Goal: Subscribe to service/newsletter

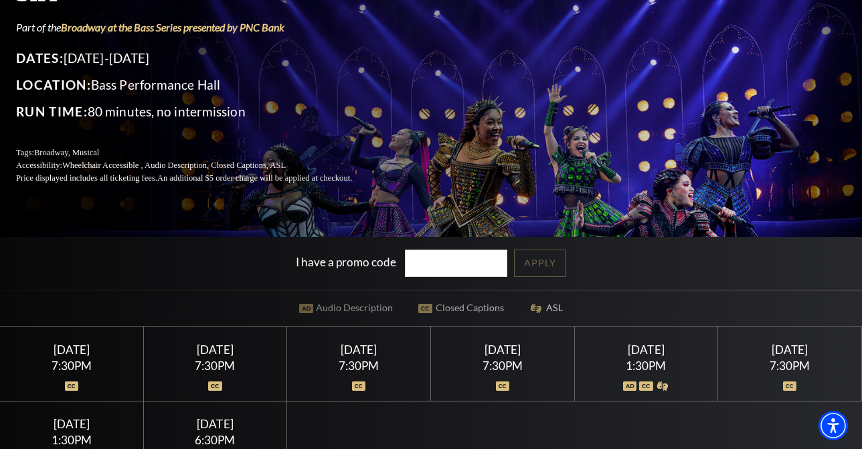
scroll to position [265, 0]
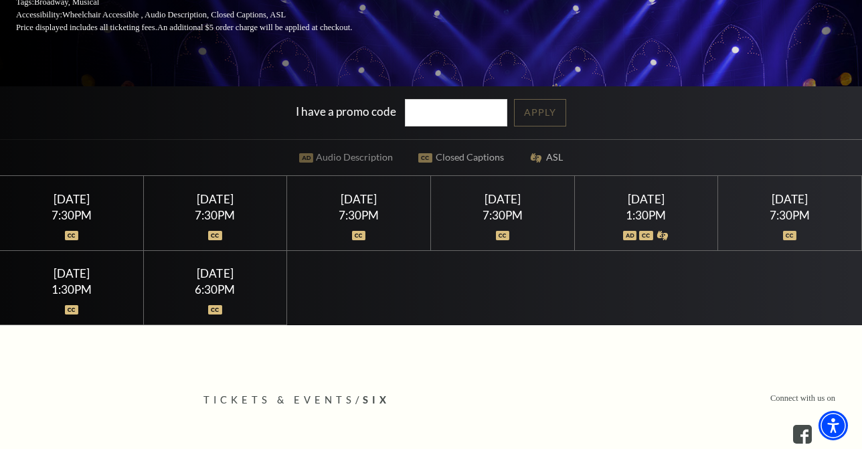
click at [201, 280] on div "Sunday February 15" at bounding box center [214, 273] width 111 height 14
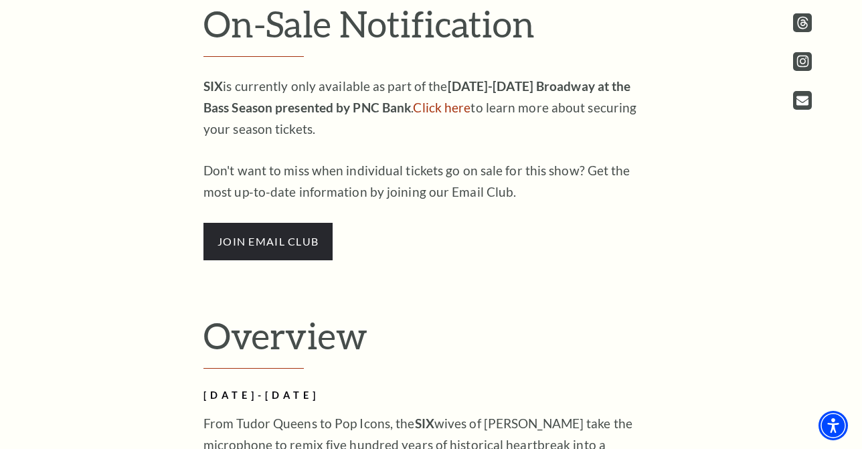
scroll to position [715, 0]
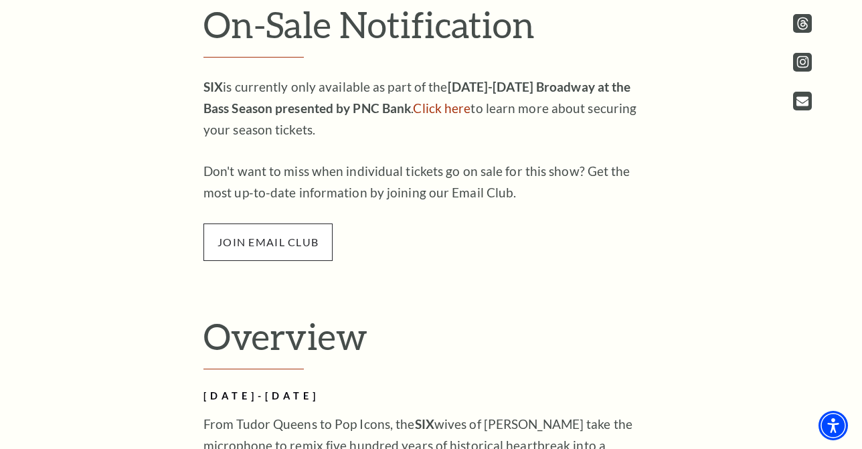
click at [277, 251] on span "join email club" at bounding box center [267, 241] width 129 height 37
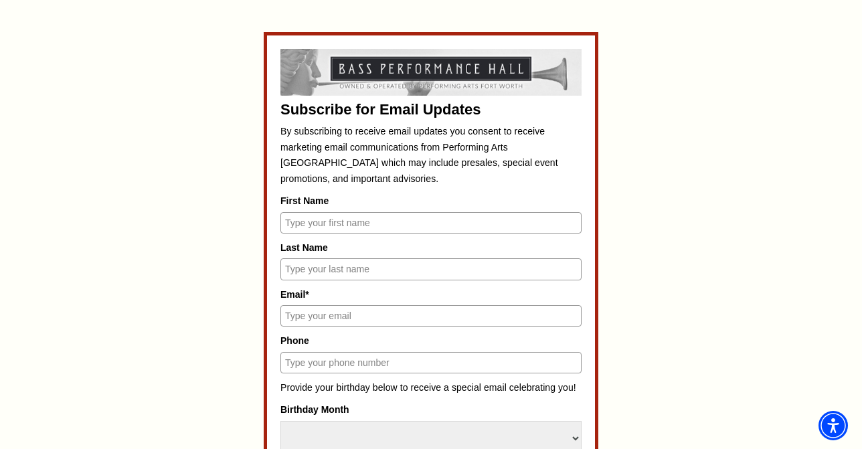
scroll to position [565, 0]
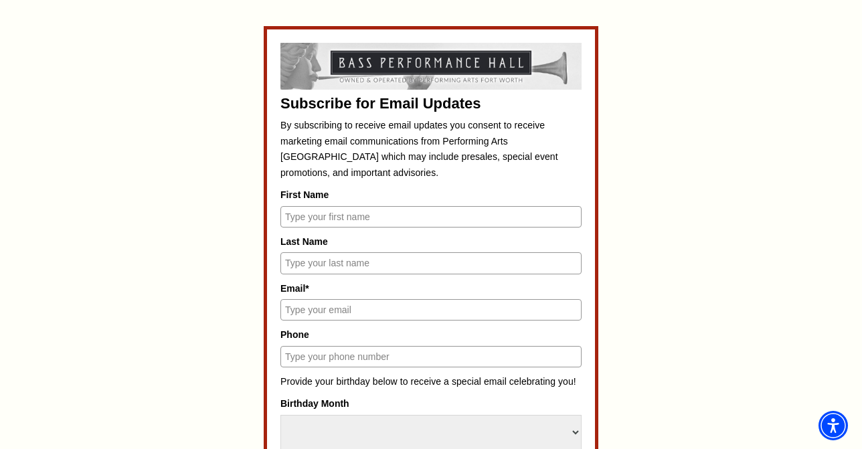
click at [302, 203] on div "First Name" at bounding box center [430, 207] width 301 height 40
click at [302, 206] on input "First Name" at bounding box center [430, 216] width 301 height 21
type input "[PERSON_NAME]"
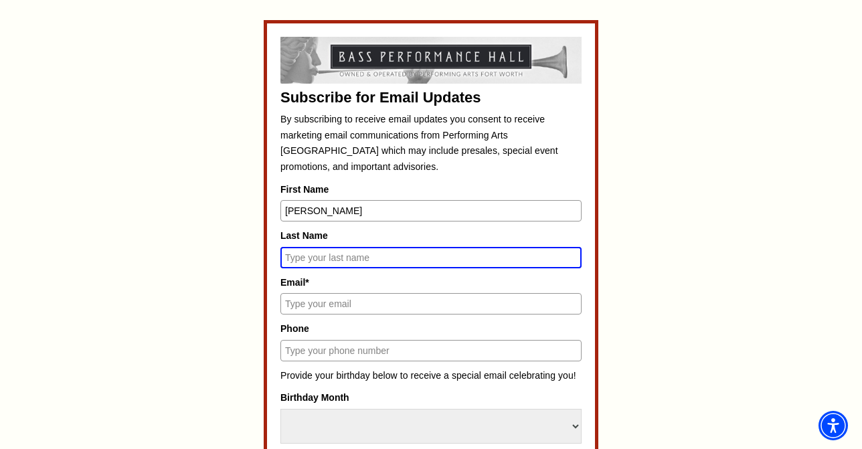
scroll to position [559, 0]
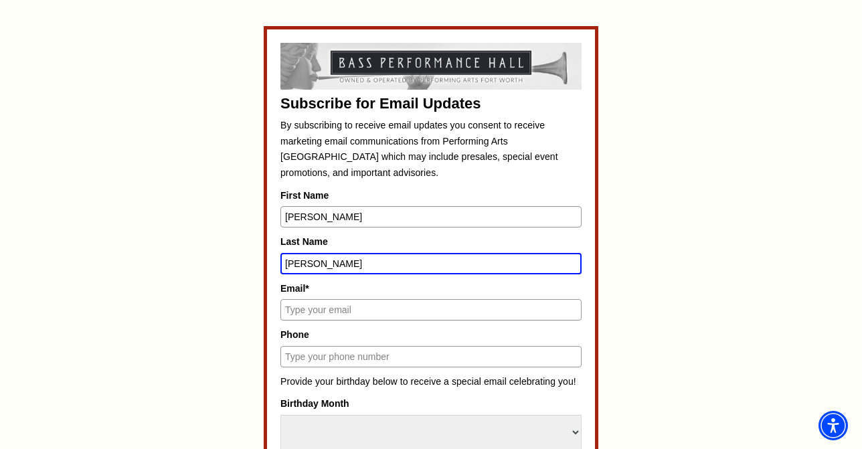
type input "[PERSON_NAME]"
drag, startPoint x: 286, startPoint y: 219, endPoint x: 277, endPoint y: 219, distance: 9.4
click at [293, 213] on input "[PERSON_NAME]" at bounding box center [430, 216] width 301 height 21
type input "[PERSON_NAME]"
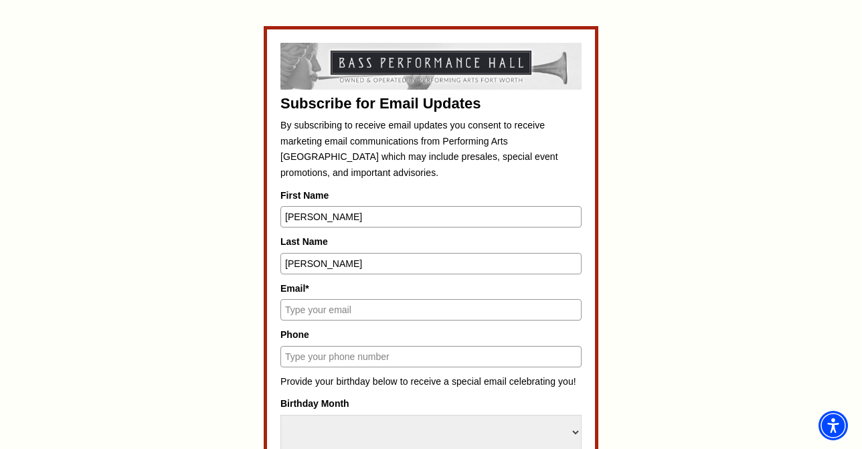
click at [288, 261] on input "[PERSON_NAME]" at bounding box center [430, 263] width 301 height 21
type input "[PERSON_NAME]"
click at [293, 307] on input "Email*" at bounding box center [430, 309] width 301 height 21
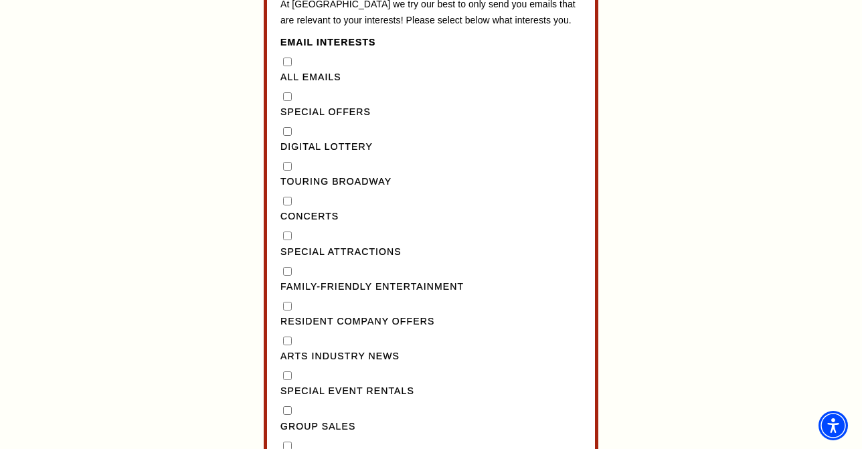
scroll to position [1079, 0]
type input "[EMAIL_ADDRESS][DOMAIN_NAME]"
click at [288, 170] on Broadway"] "Touring Broadway" at bounding box center [287, 165] width 9 height 9
checkbox Broadway"] "true"
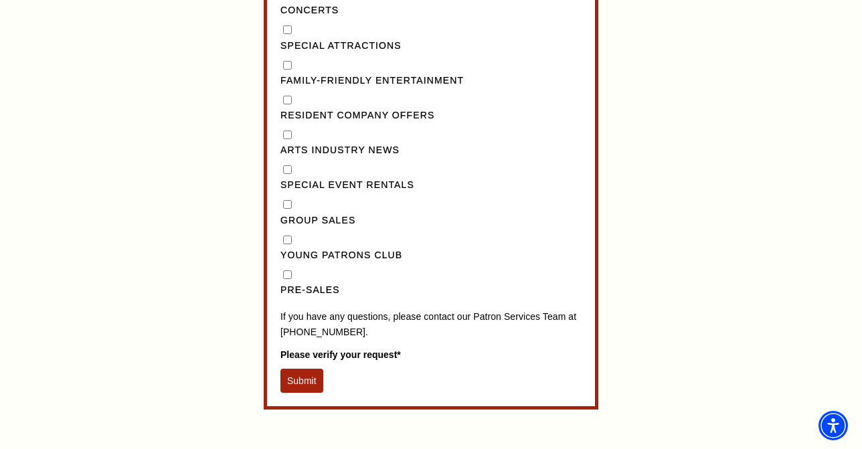
scroll to position [1299, 0]
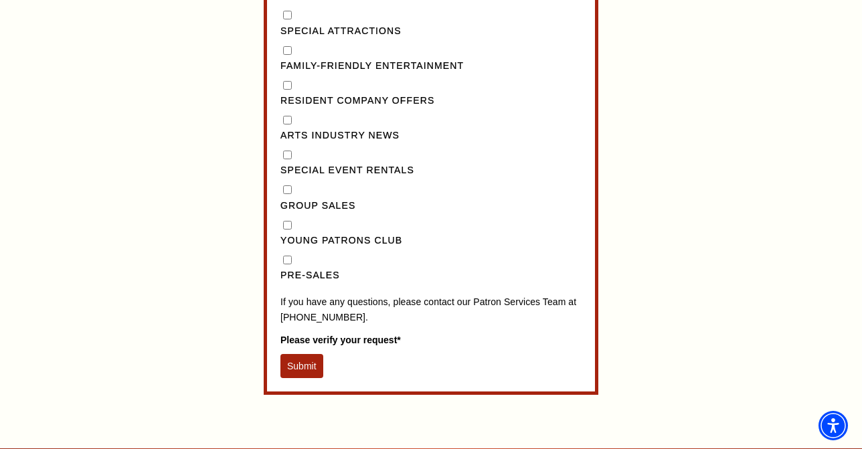
click at [288, 264] on input "Pre-Sales" at bounding box center [287, 260] width 9 height 9
checkbox input "true"
click at [296, 378] on button "Submit" at bounding box center [301, 366] width 43 height 24
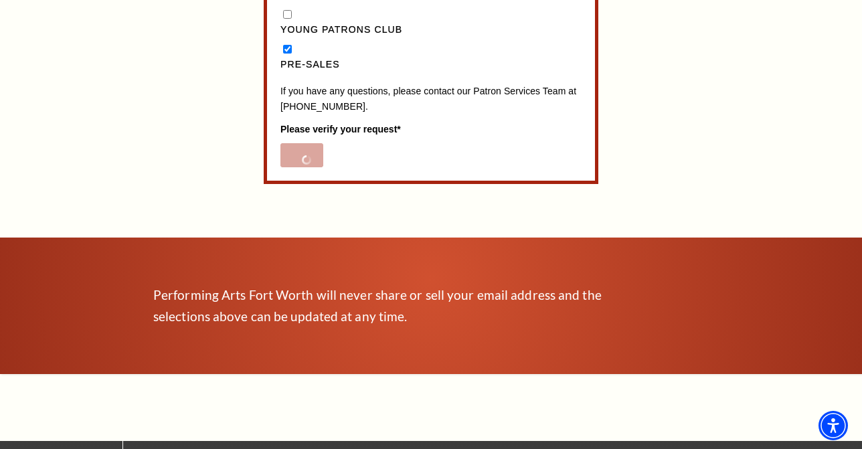
scroll to position [1558, 0]
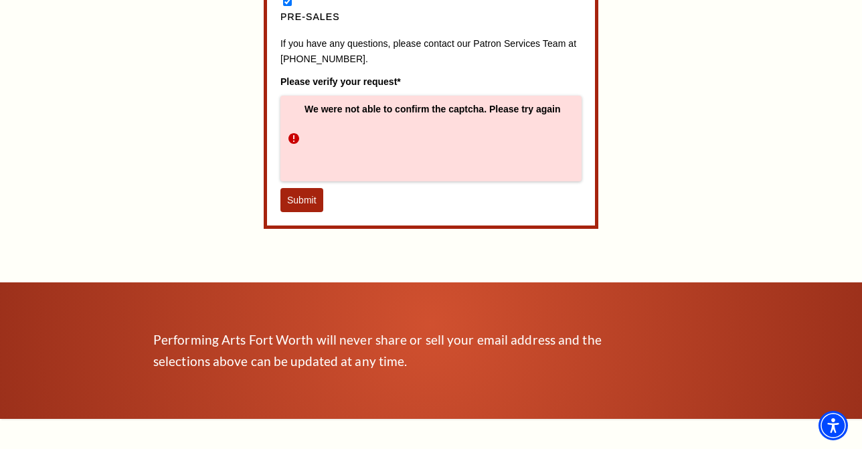
click at [302, 212] on button "Submit" at bounding box center [301, 200] width 43 height 24
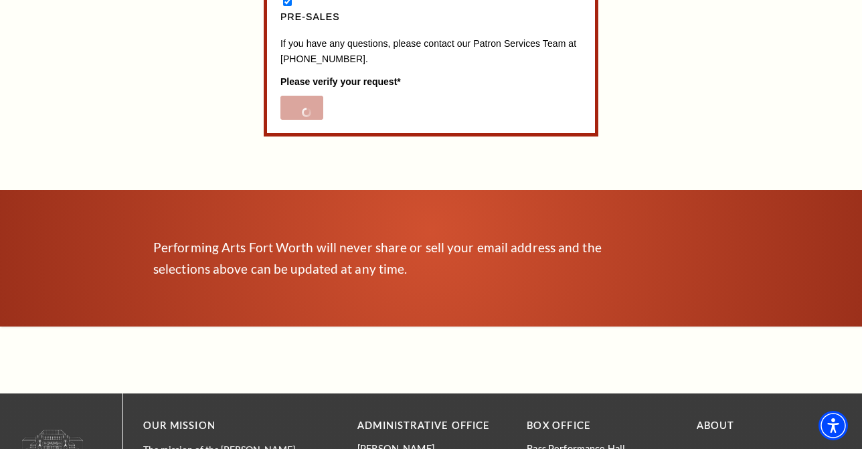
scroll to position [769, 0]
